Goal: Navigation & Orientation: Find specific page/section

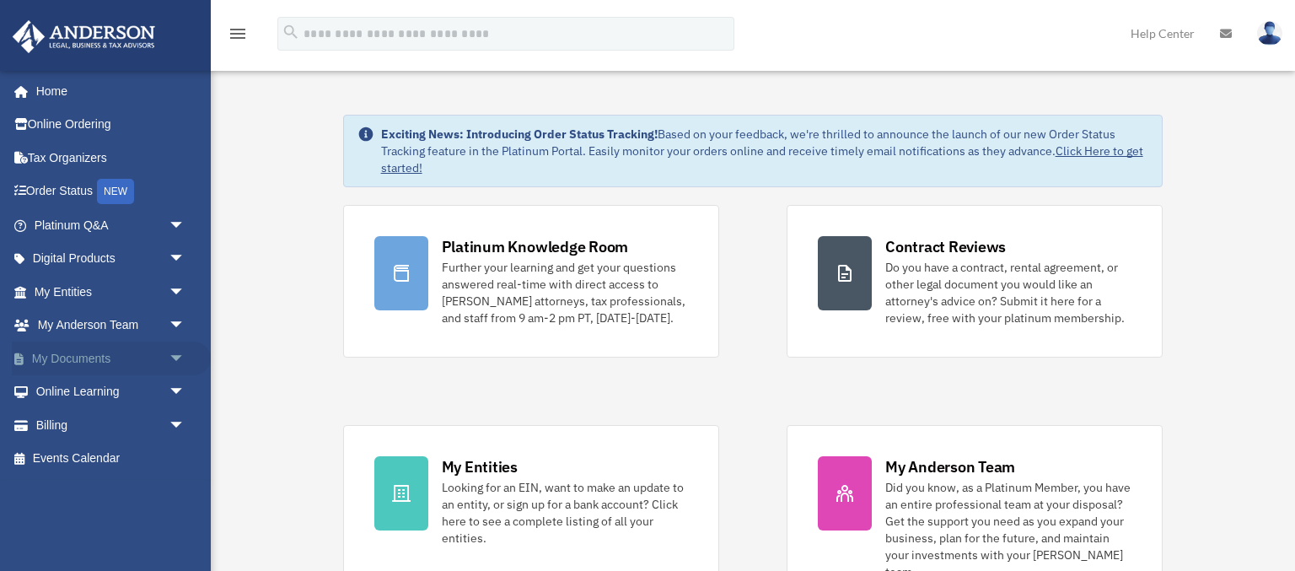
click at [170, 359] on span "arrow_drop_down" at bounding box center [186, 358] width 34 height 35
click at [110, 392] on link "Box" at bounding box center [117, 392] width 187 height 34
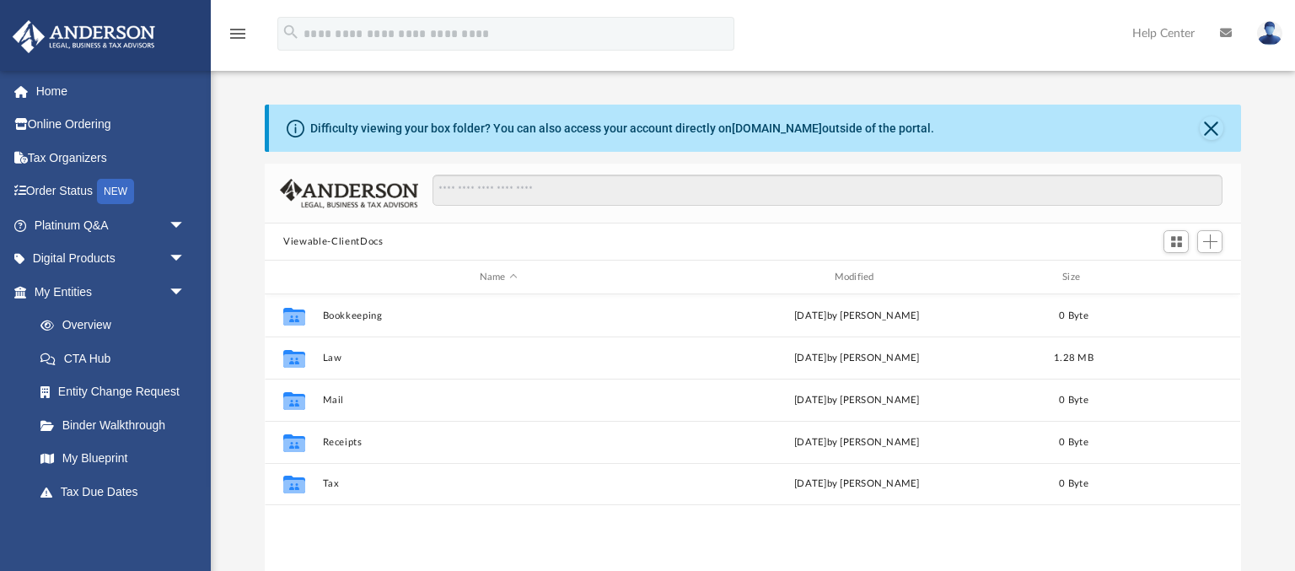
scroll to position [383, 975]
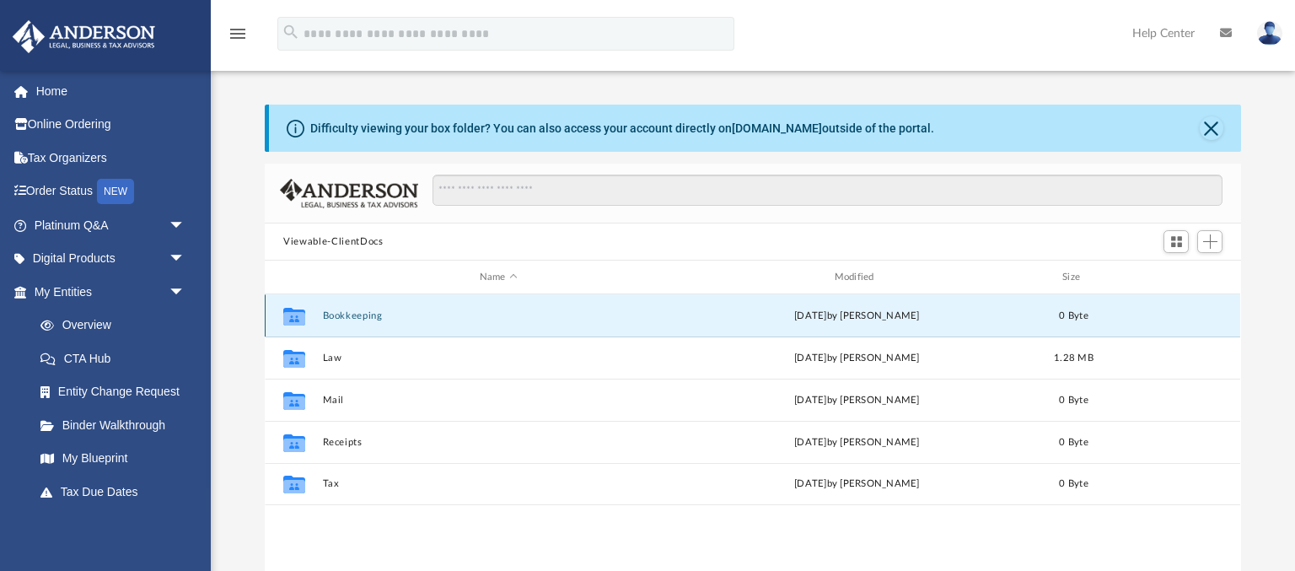
click at [344, 319] on button "Bookkeeping" at bounding box center [499, 315] width 352 height 11
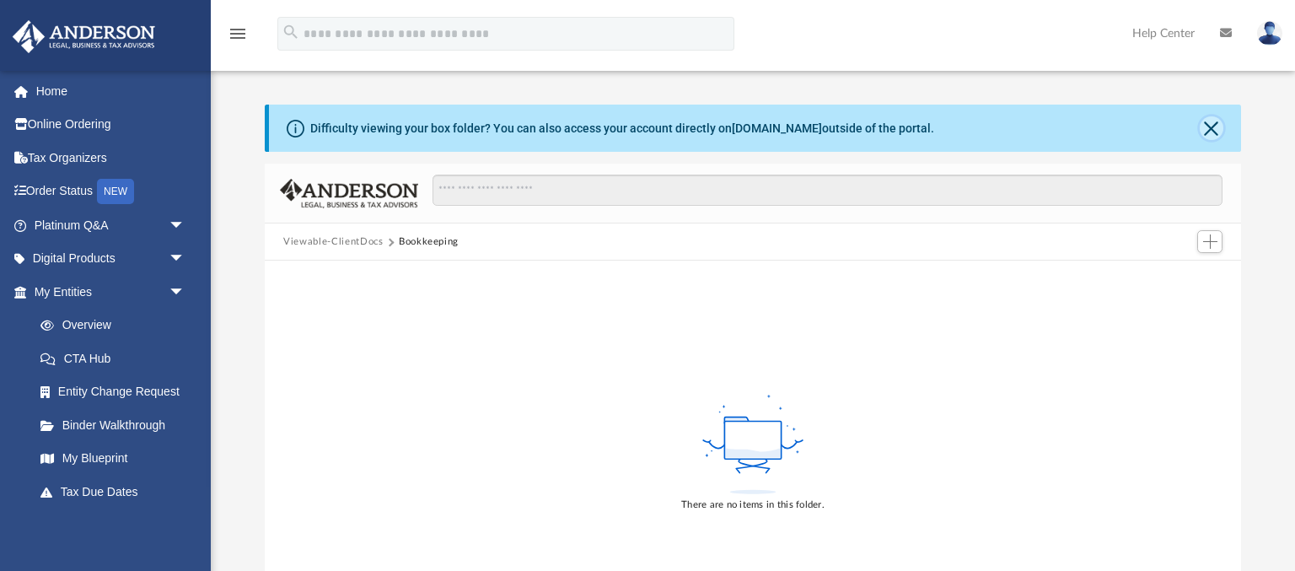
click at [1213, 133] on button "Close" at bounding box center [1212, 128] width 24 height 24
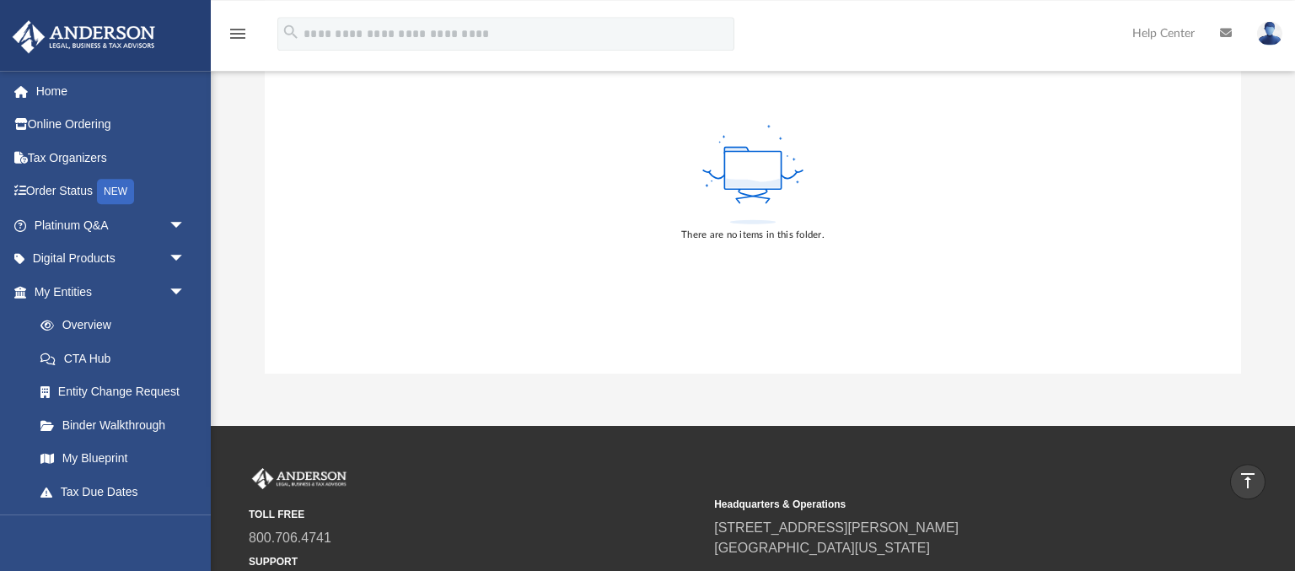
scroll to position [178, 0]
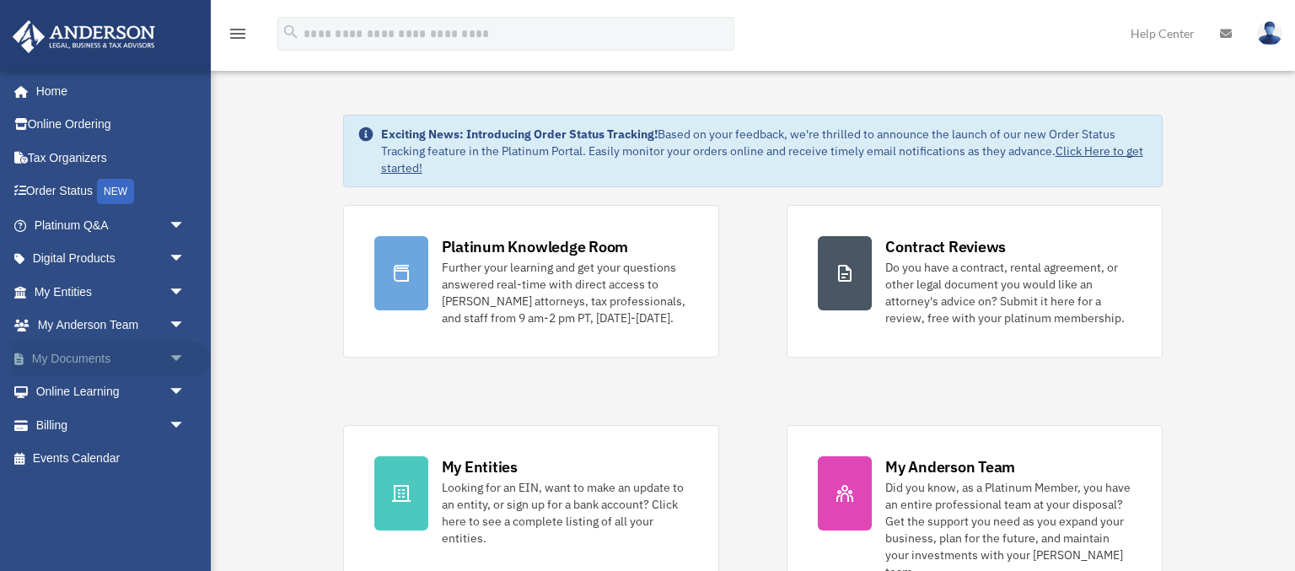
click at [170, 352] on span "arrow_drop_down" at bounding box center [186, 358] width 34 height 35
click at [131, 387] on link "Box" at bounding box center [117, 392] width 187 height 34
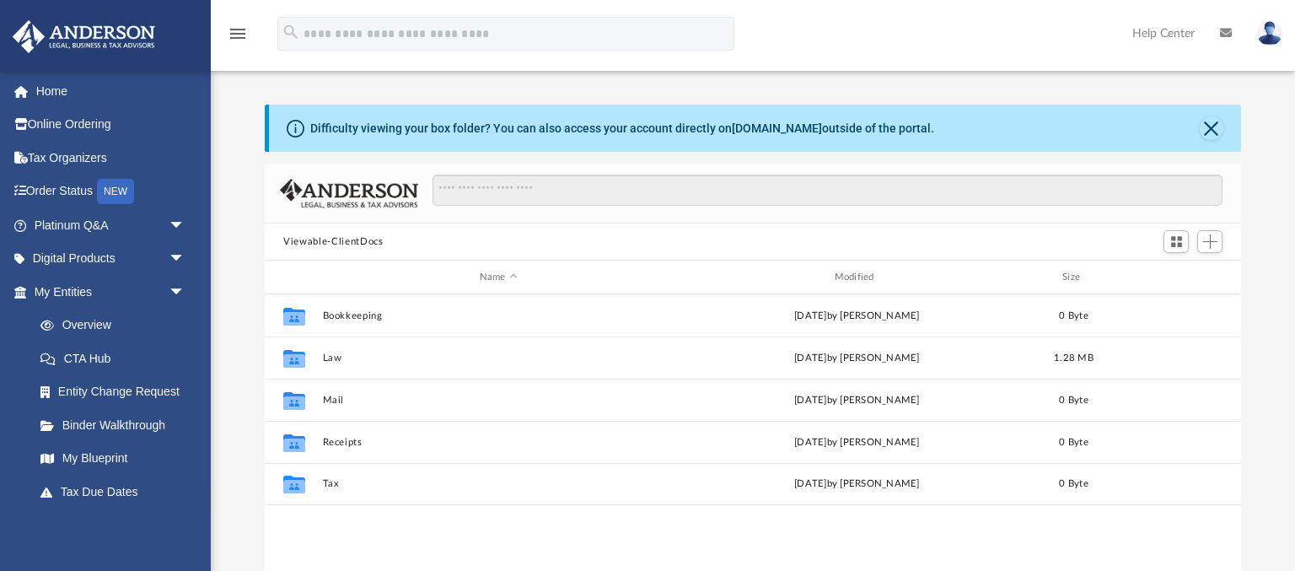
scroll to position [383, 975]
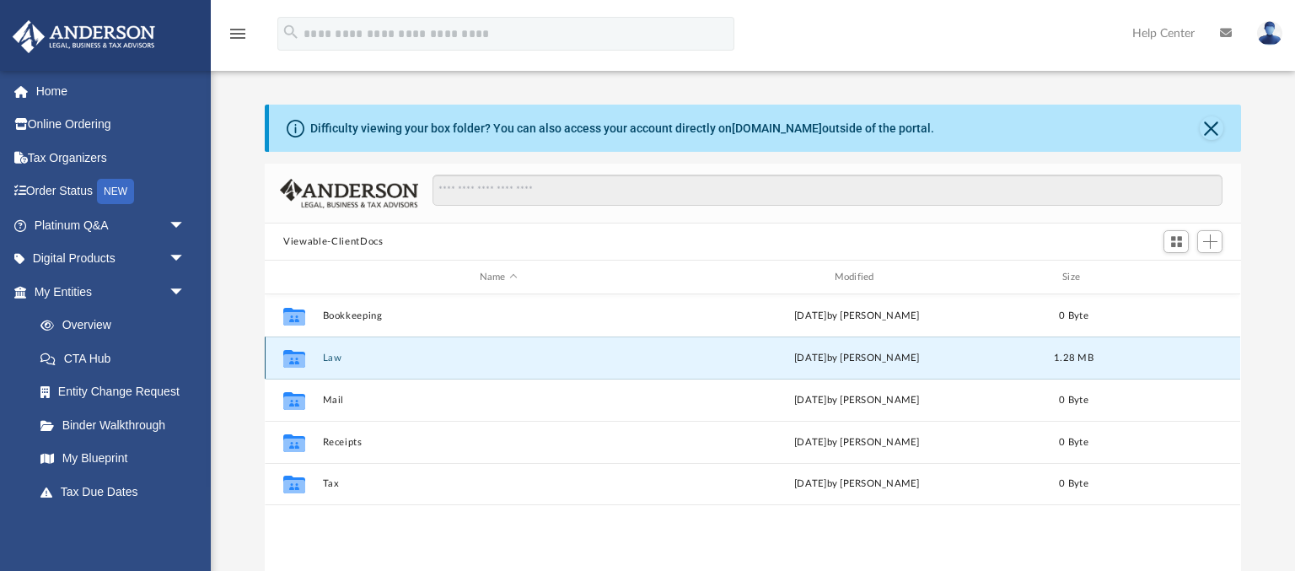
click at [335, 358] on button "Law" at bounding box center [499, 357] width 352 height 11
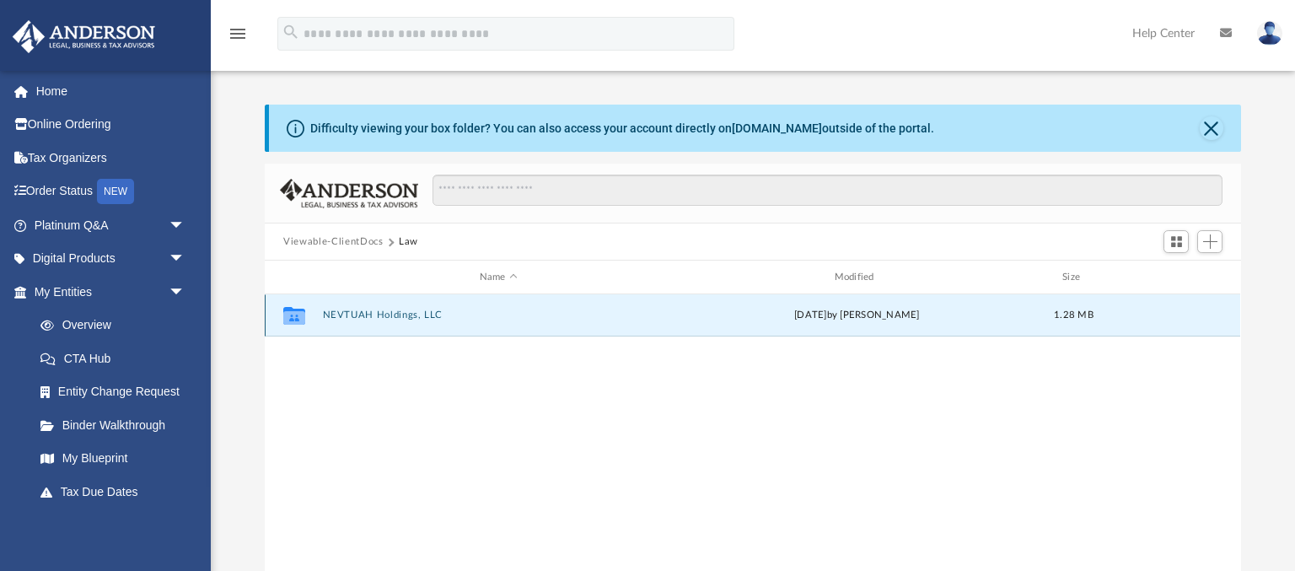
click at [366, 317] on button "NEVTUAH Holdings, LLC" at bounding box center [499, 314] width 352 height 11
click at [358, 313] on button "Initial Docs" at bounding box center [499, 314] width 352 height 11
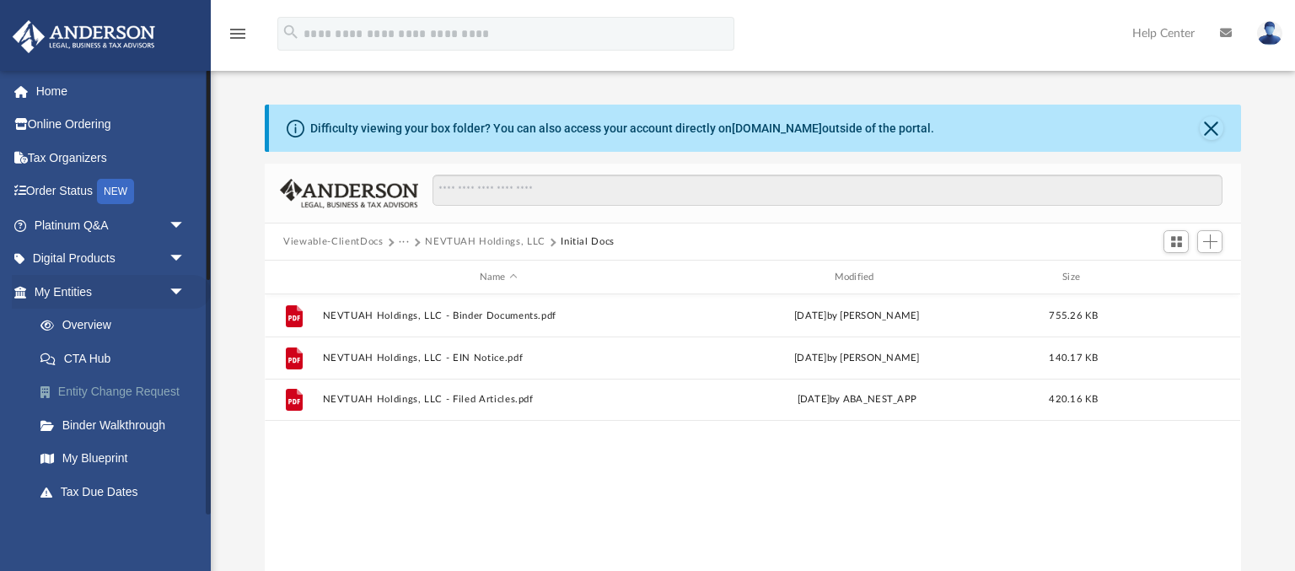
click at [122, 383] on link "Entity Change Request" at bounding box center [117, 392] width 187 height 34
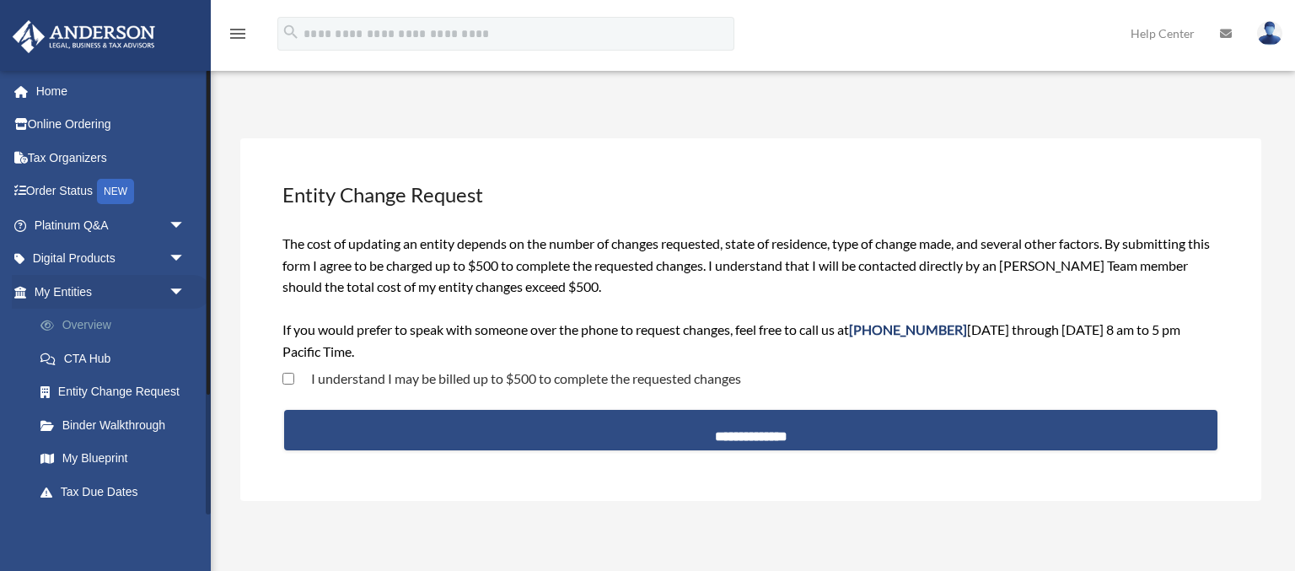
click at [94, 321] on link "Overview" at bounding box center [117, 326] width 187 height 34
click at [79, 322] on link "Overview" at bounding box center [117, 326] width 187 height 34
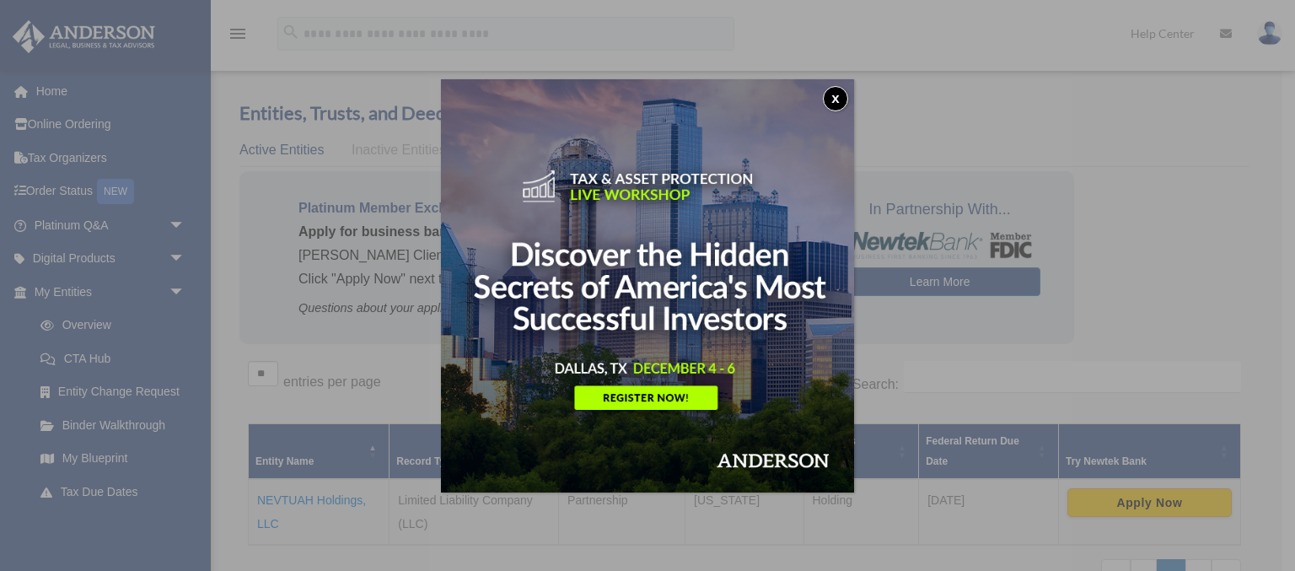
click at [831, 94] on button "x" at bounding box center [835, 98] width 25 height 25
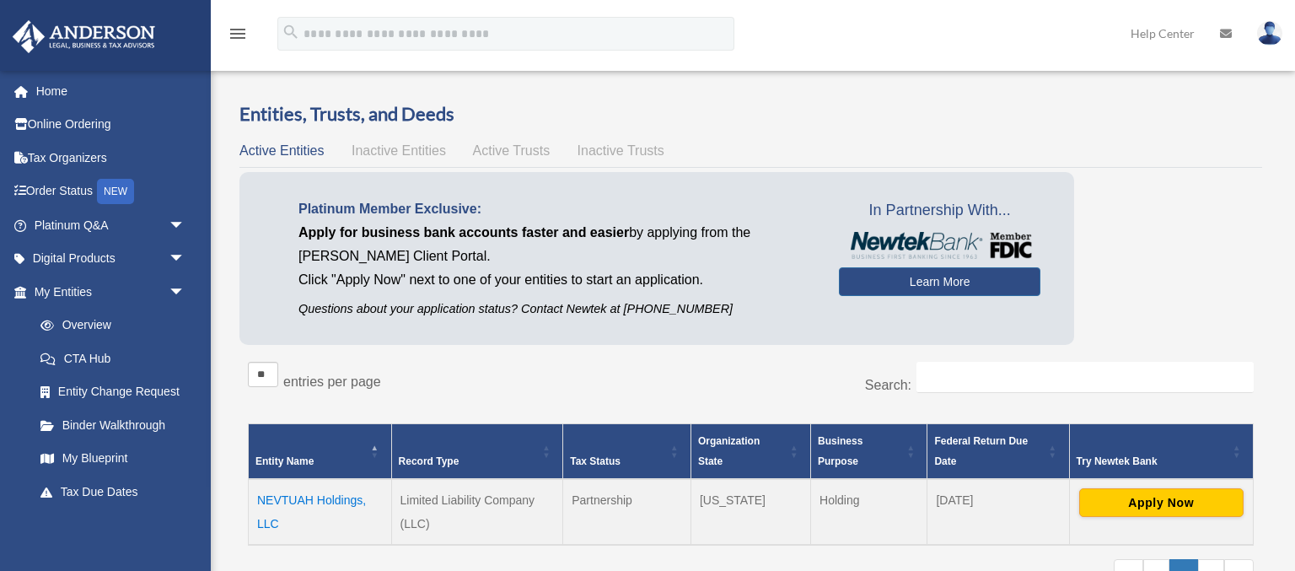
scroll to position [89, 0]
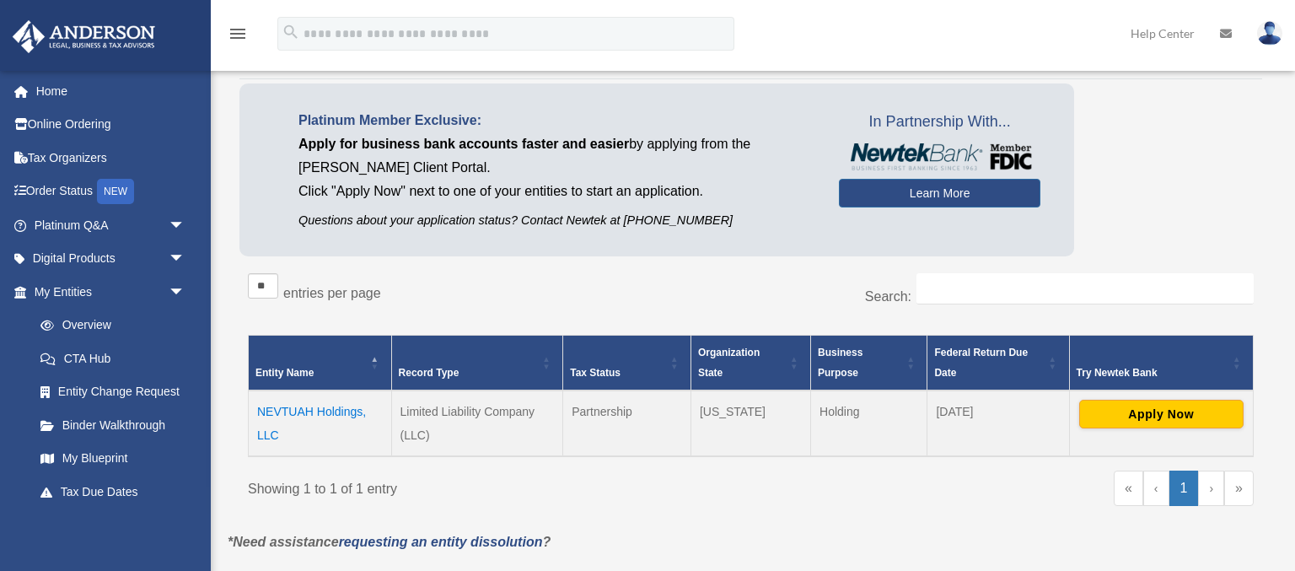
click at [234, 35] on icon "menu" at bounding box center [238, 34] width 20 height 20
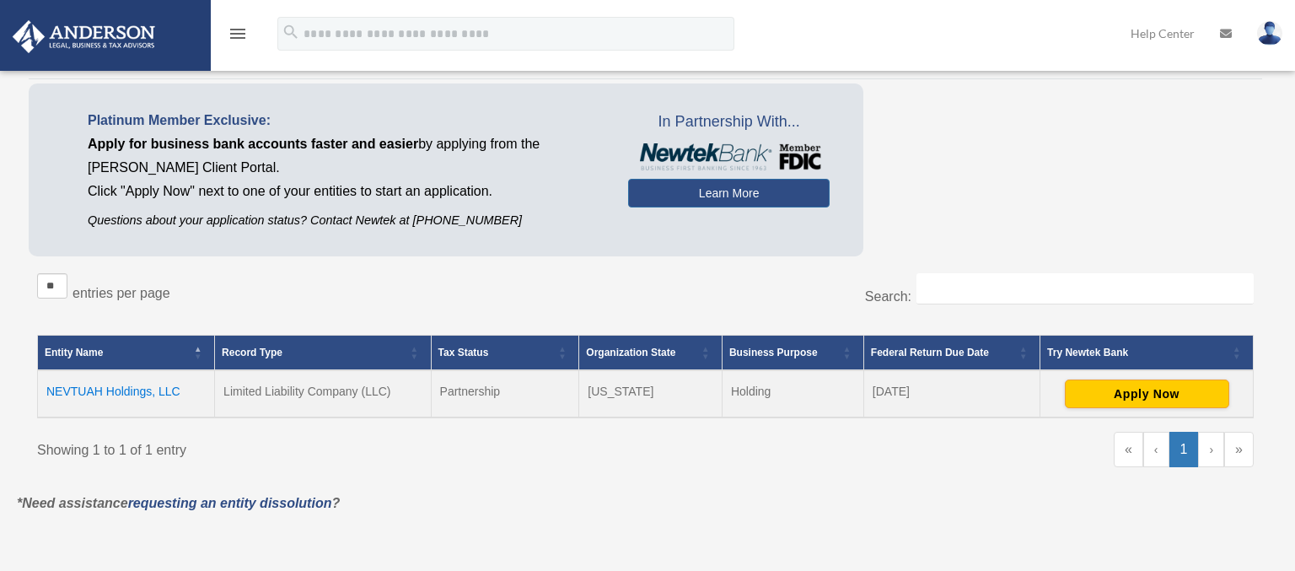
click at [234, 35] on icon "menu" at bounding box center [238, 34] width 20 height 20
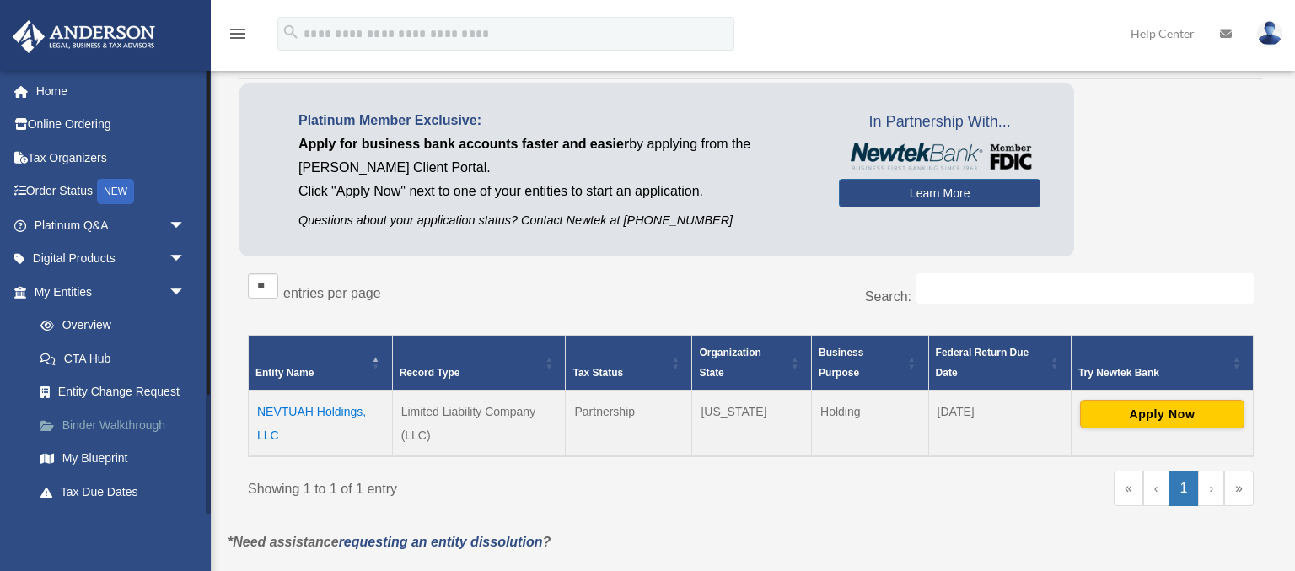
click at [89, 425] on link "Binder Walkthrough" at bounding box center [117, 425] width 187 height 34
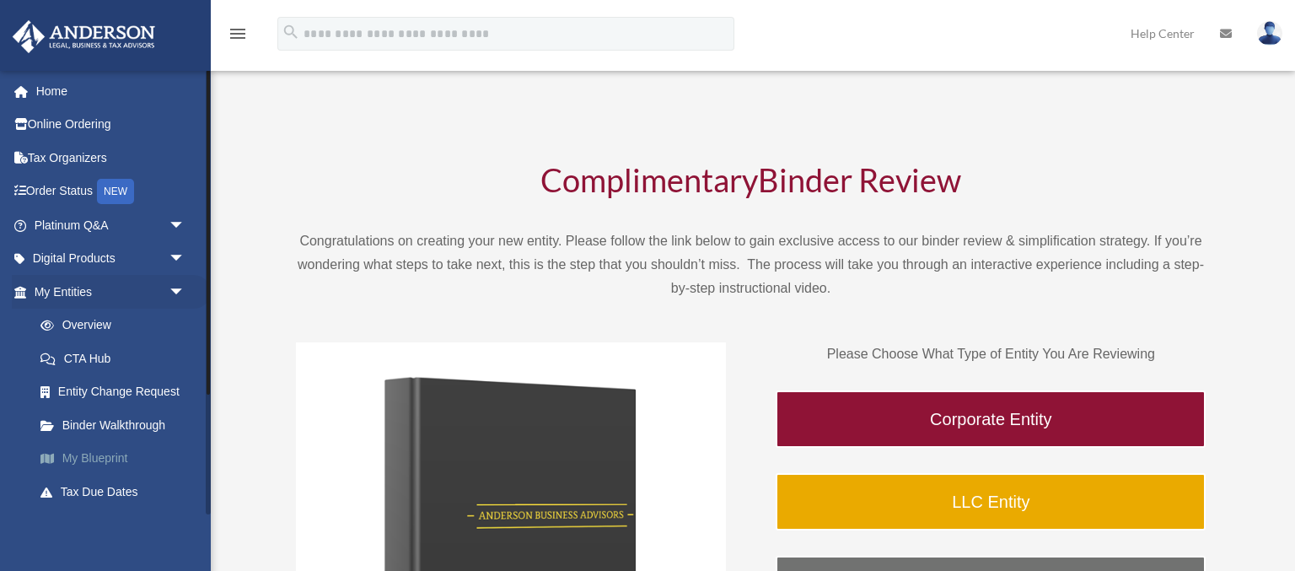
click at [91, 454] on link "My Blueprint" at bounding box center [117, 459] width 187 height 34
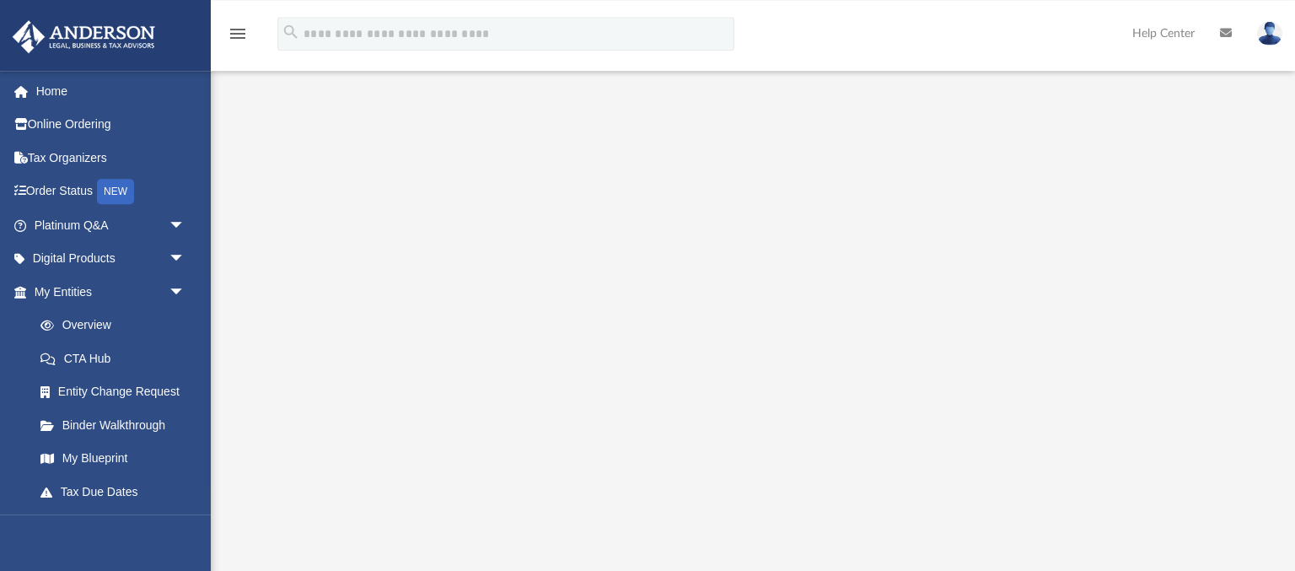
scroll to position [27, 0]
click at [101, 454] on link "My Blueprint" at bounding box center [117, 459] width 187 height 34
click at [99, 349] on link "CTA Hub" at bounding box center [117, 358] width 187 height 34
